Goal: Information Seeking & Learning: Learn about a topic

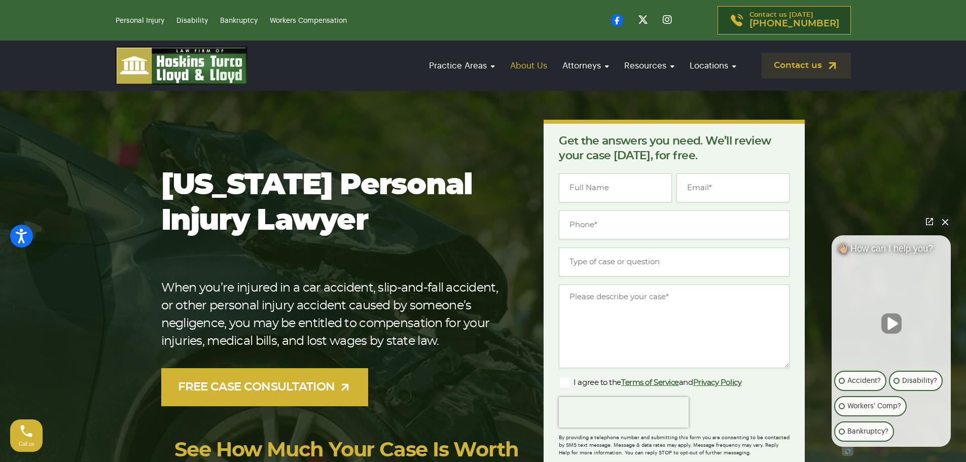
click at [534, 65] on link "About Us" at bounding box center [528, 65] width 47 height 29
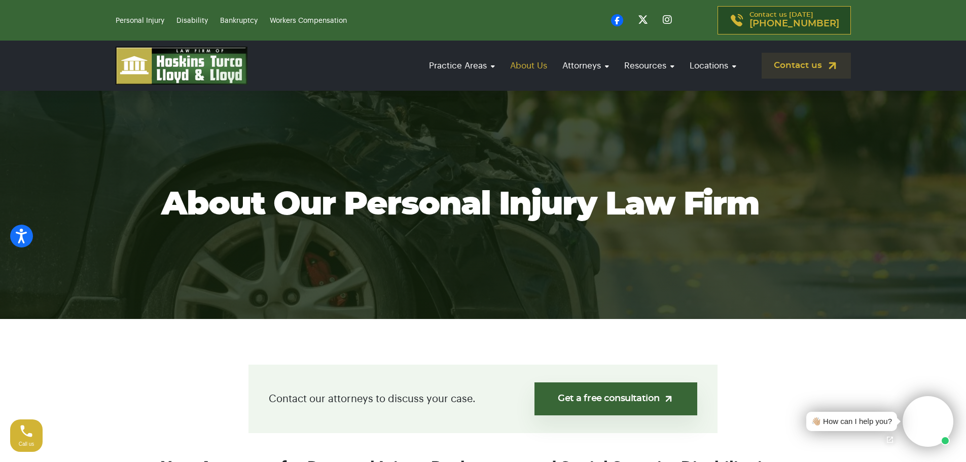
click at [524, 67] on link "About Us" at bounding box center [528, 65] width 47 height 29
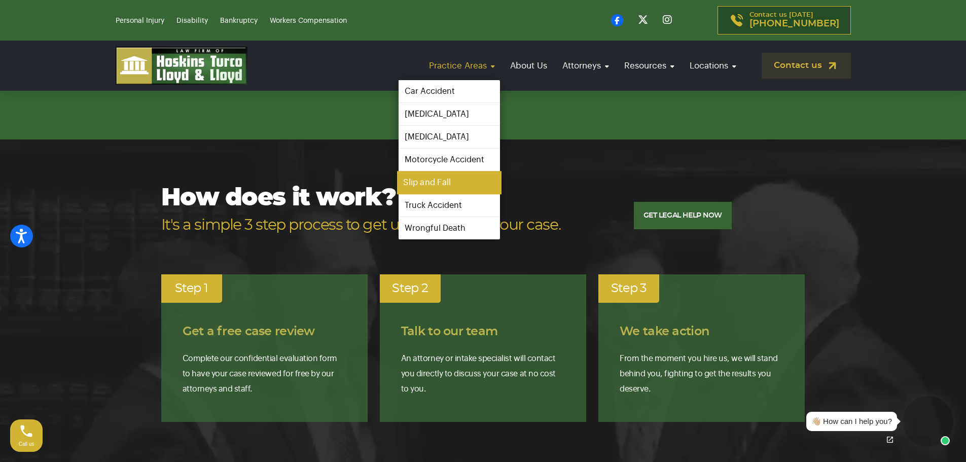
scroll to position [1167, 0]
